Goal: Find specific page/section: Find specific page/section

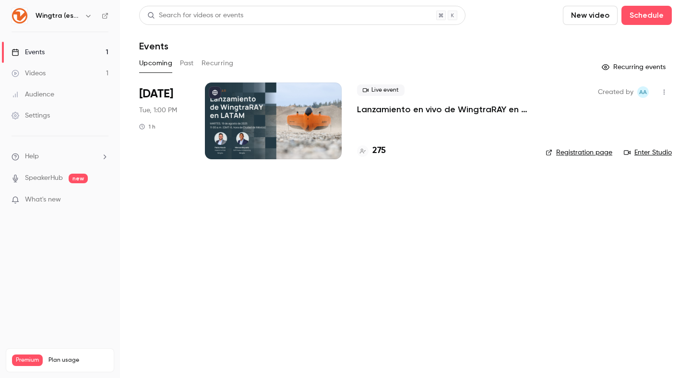
click at [302, 126] on div at bounding box center [273, 121] width 137 height 77
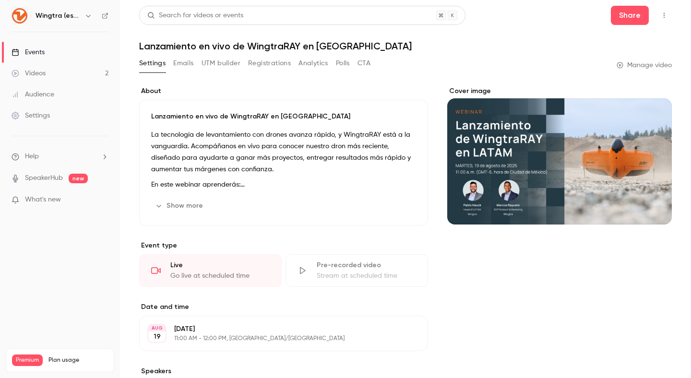
click at [45, 196] on span "What's new" at bounding box center [43, 200] width 36 height 10
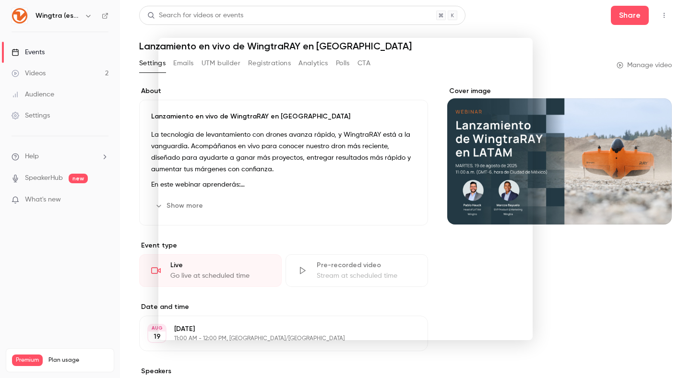
click at [36, 57] on div at bounding box center [345, 189] width 691 height 378
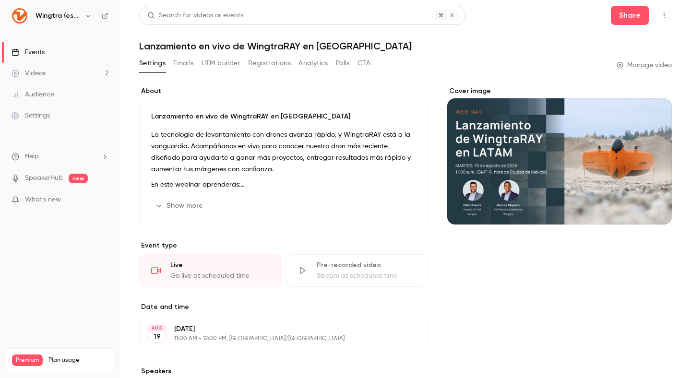
click at [36, 54] on div "Events" at bounding box center [28, 53] width 33 height 10
